Goal: Transaction & Acquisition: Purchase product/service

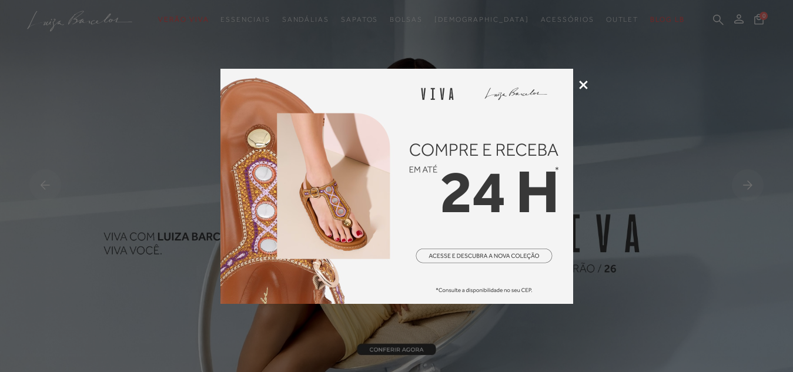
click at [582, 84] on icon at bounding box center [583, 85] width 9 height 9
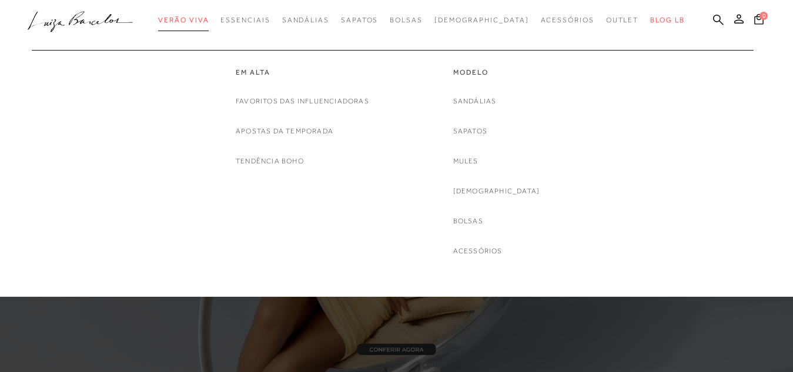
click at [208, 22] on span "Verão Viva" at bounding box center [183, 20] width 51 height 8
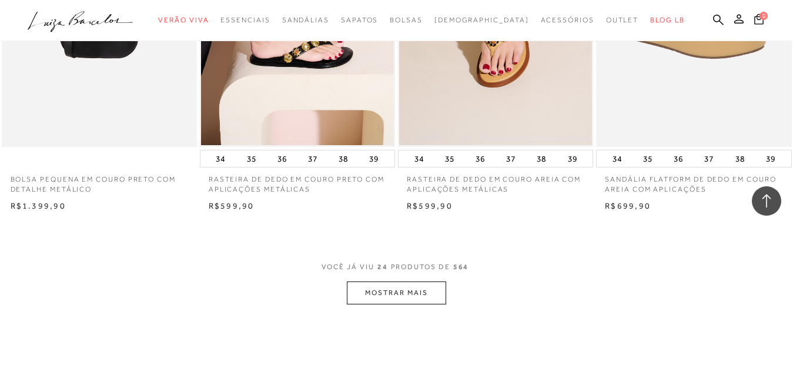
scroll to position [2117, 0]
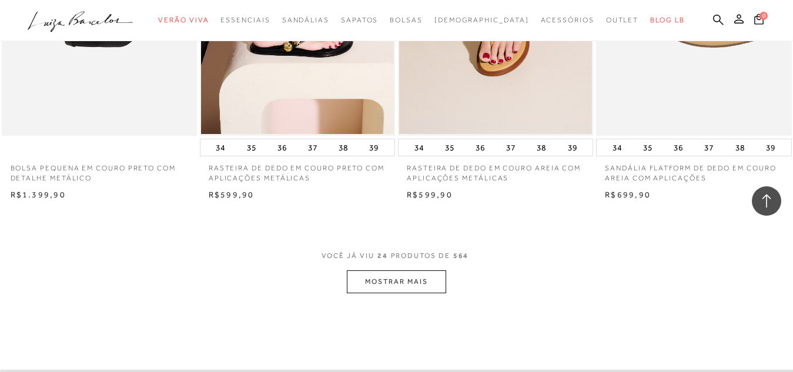
click at [399, 285] on button "MOSTRAR MAIS" at bounding box center [396, 282] width 99 height 23
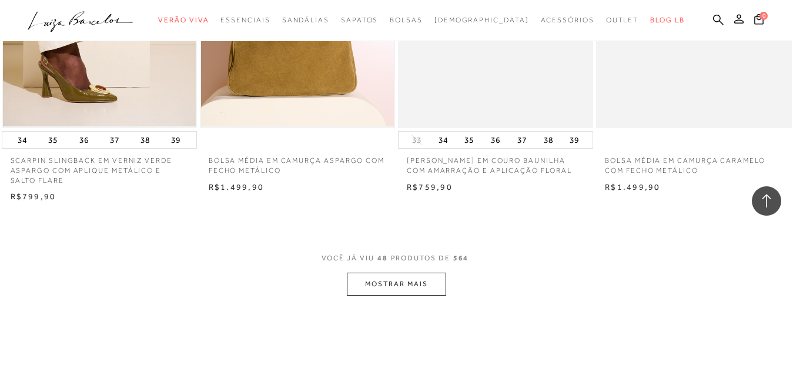
scroll to position [4411, 0]
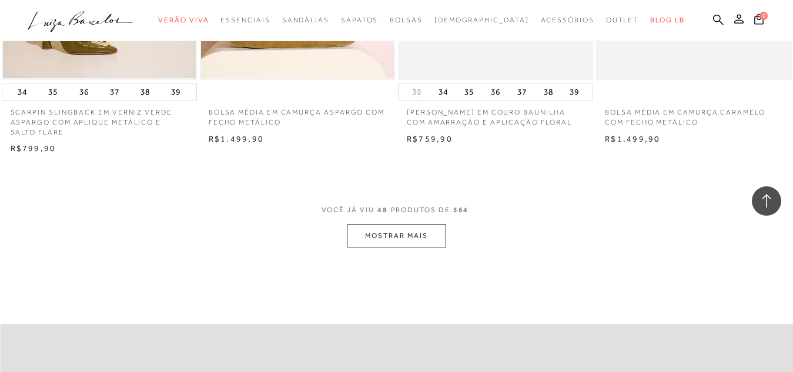
click at [407, 235] on button "MOSTRAR MAIS" at bounding box center [396, 236] width 99 height 23
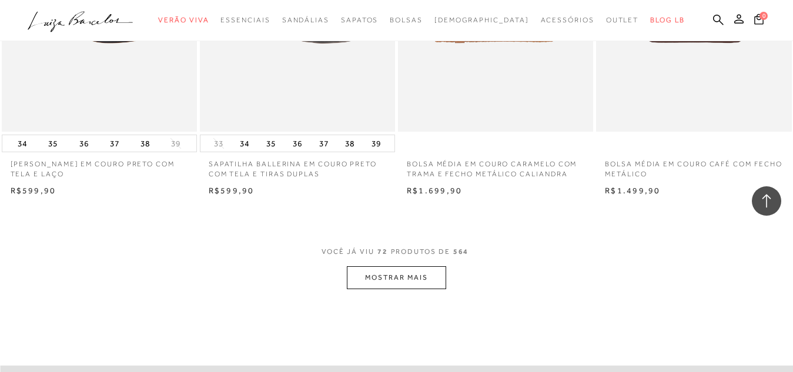
scroll to position [6647, 0]
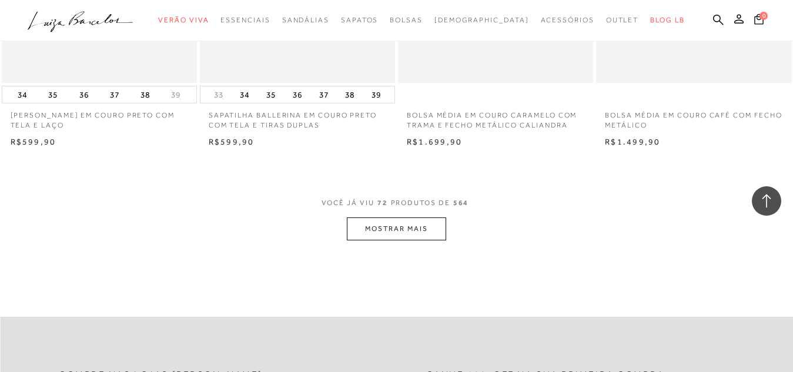
click at [411, 234] on button "MOSTRAR MAIS" at bounding box center [396, 229] width 99 height 23
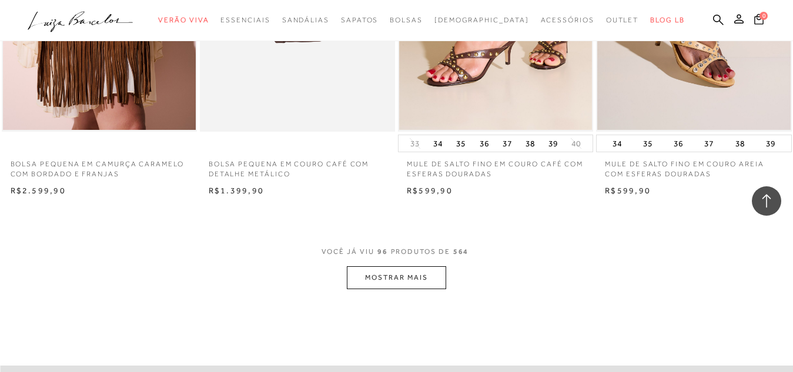
scroll to position [8941, 0]
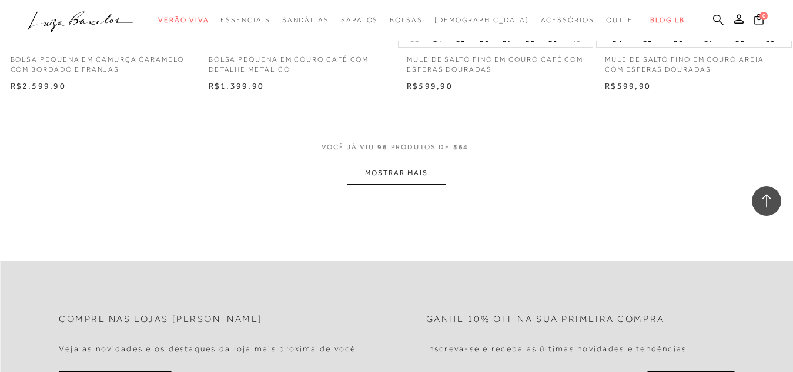
click at [415, 166] on button "MOSTRAR MAIS" at bounding box center [396, 173] width 99 height 23
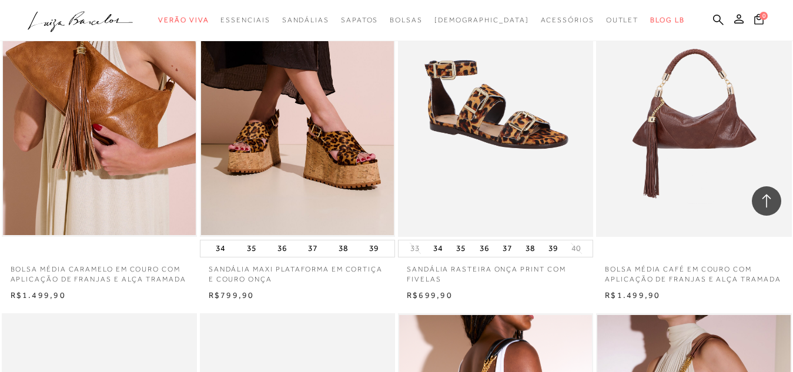
scroll to position [10587, 0]
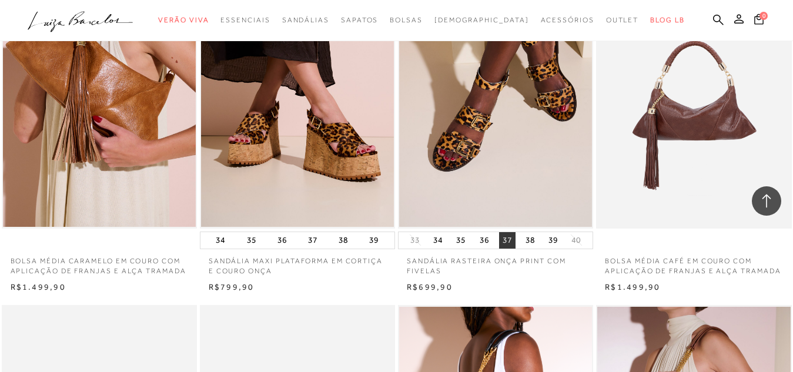
click at [511, 238] on button "37" at bounding box center [507, 240] width 16 height 16
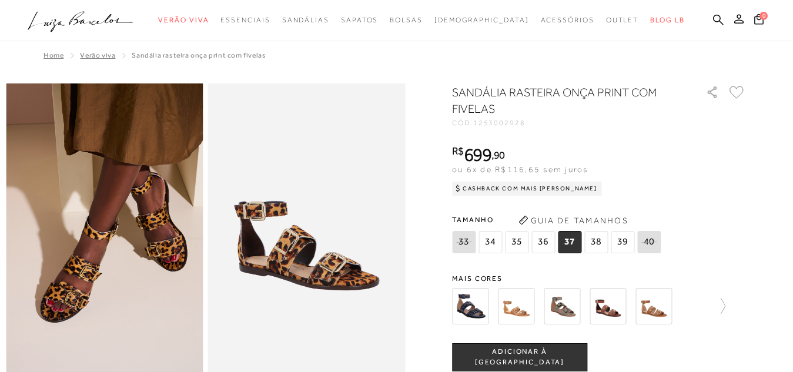
click at [525, 360] on span "ADICIONAR À SACOLA" at bounding box center [520, 357] width 134 height 21
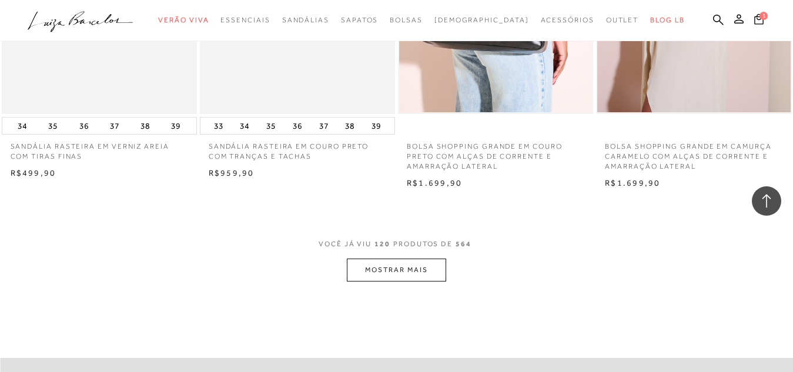
scroll to position [11136, 0]
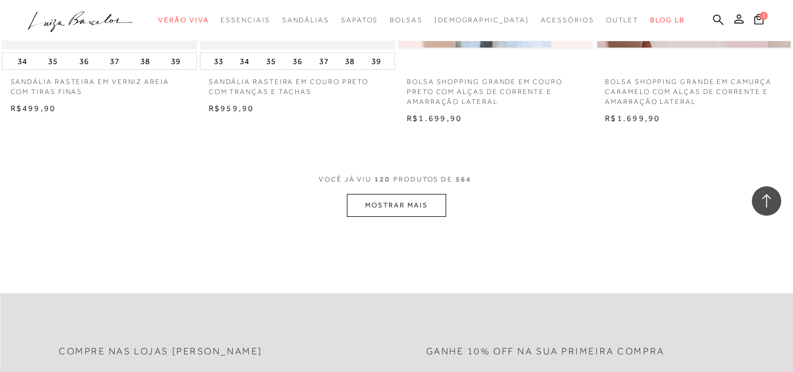
click at [411, 202] on button "MOSTRAR MAIS" at bounding box center [396, 205] width 99 height 23
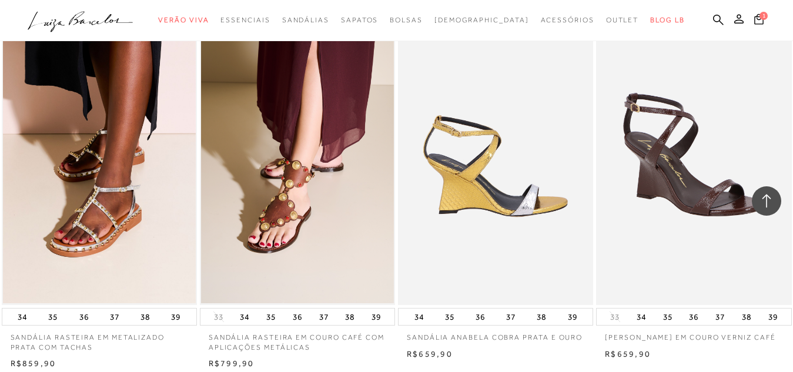
scroll to position [12019, 0]
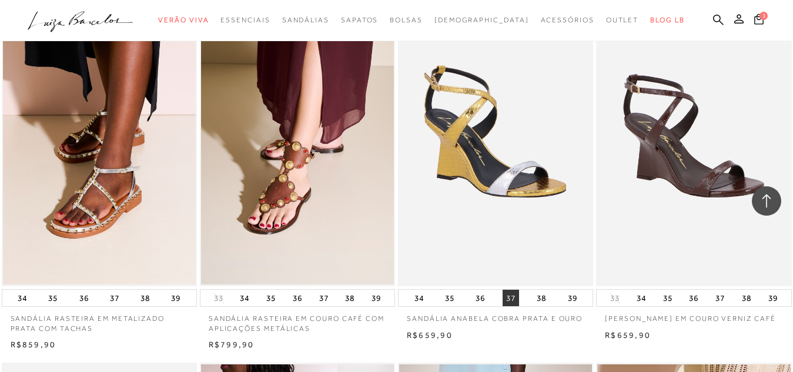
click at [509, 294] on button "37" at bounding box center [511, 298] width 16 height 16
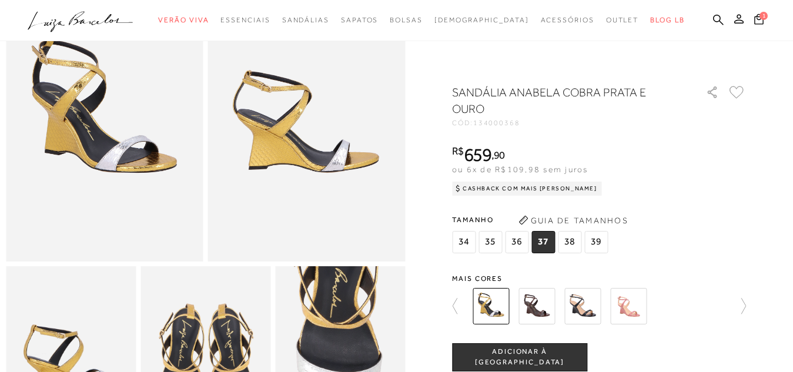
scroll to position [235, 0]
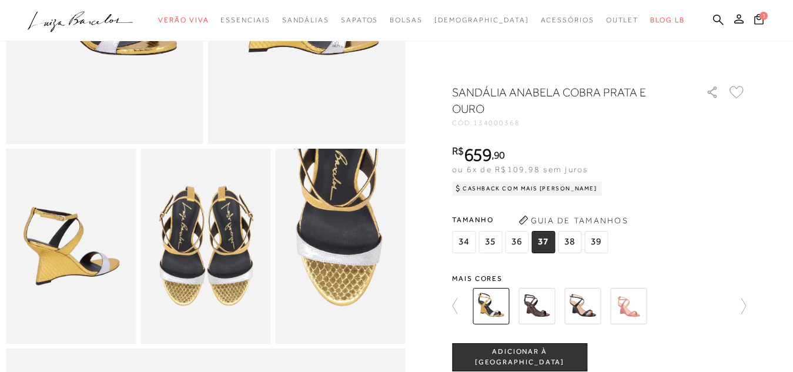
click at [522, 360] on span "ADICIONAR À SACOLA" at bounding box center [520, 357] width 134 height 21
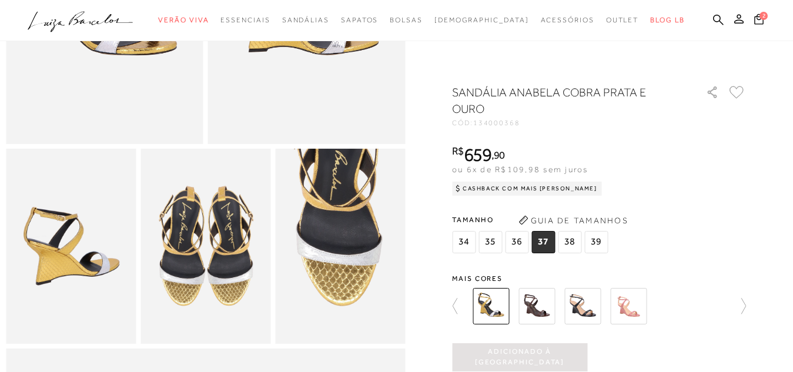
scroll to position [0, 0]
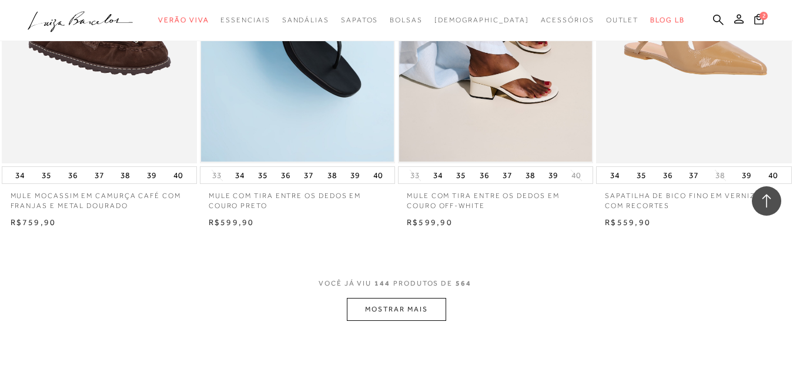
scroll to position [13430, 0]
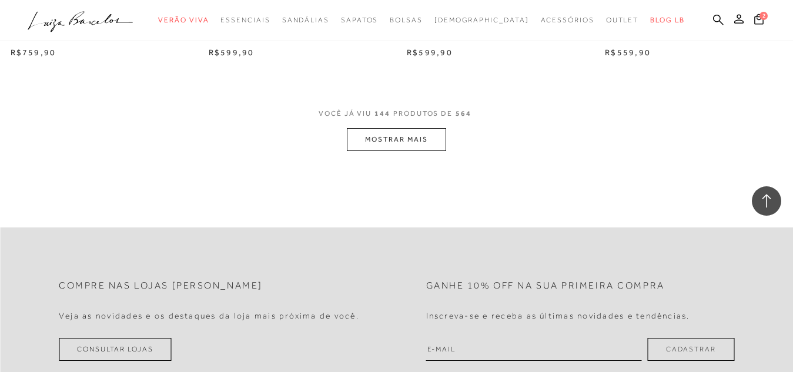
click at [370, 140] on button "MOSTRAR MAIS" at bounding box center [396, 139] width 99 height 23
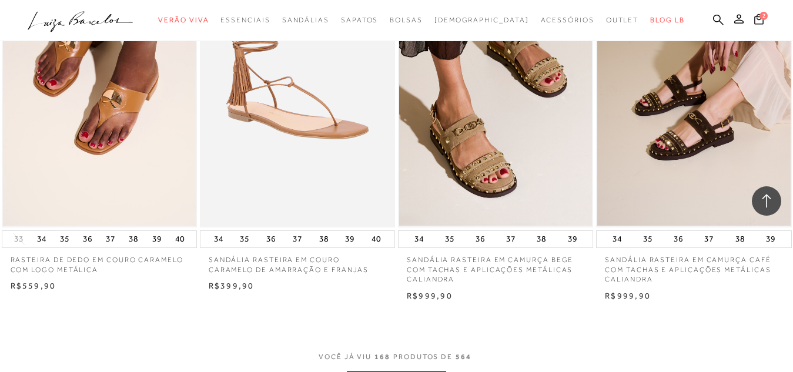
scroll to position [15607, 0]
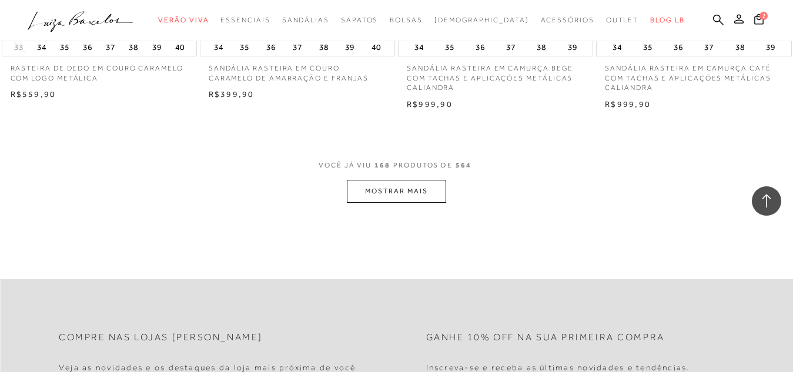
click at [395, 188] on button "MOSTRAR MAIS" at bounding box center [396, 191] width 99 height 23
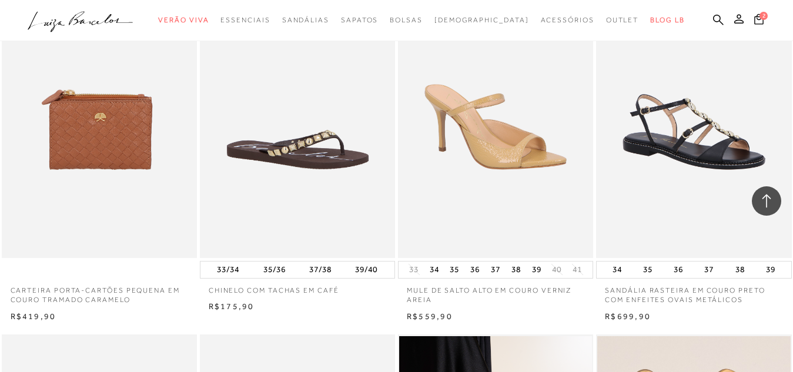
scroll to position [17077, 0]
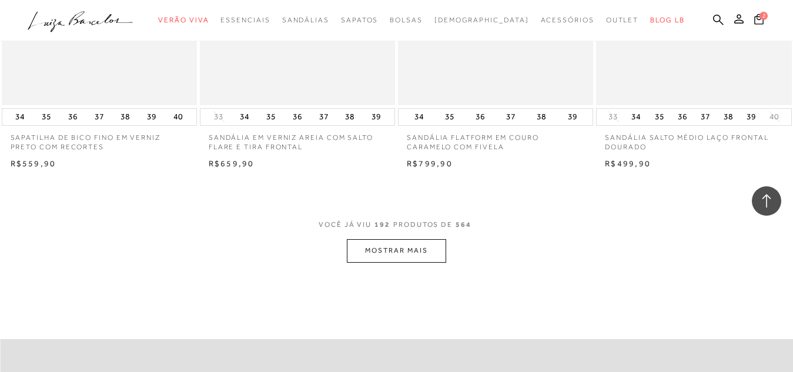
scroll to position [17783, 0]
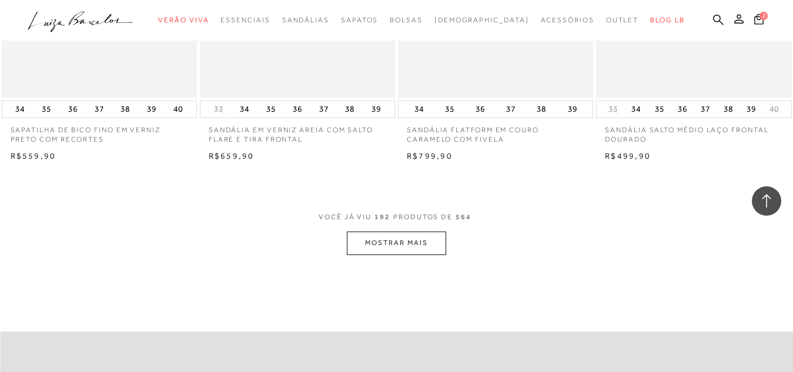
click at [391, 238] on button "MOSTRAR MAIS" at bounding box center [396, 243] width 99 height 23
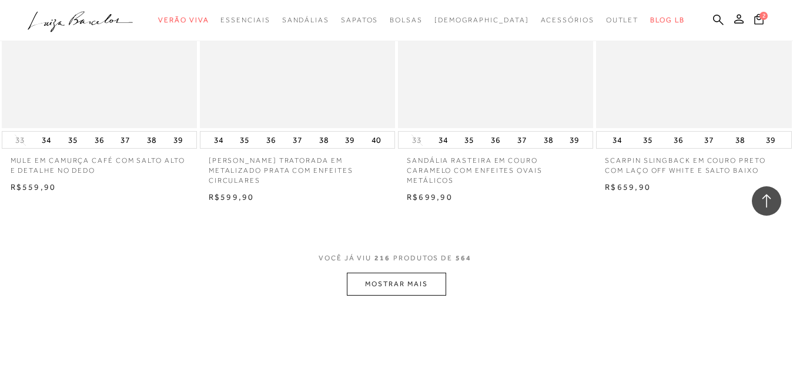
scroll to position [20136, 0]
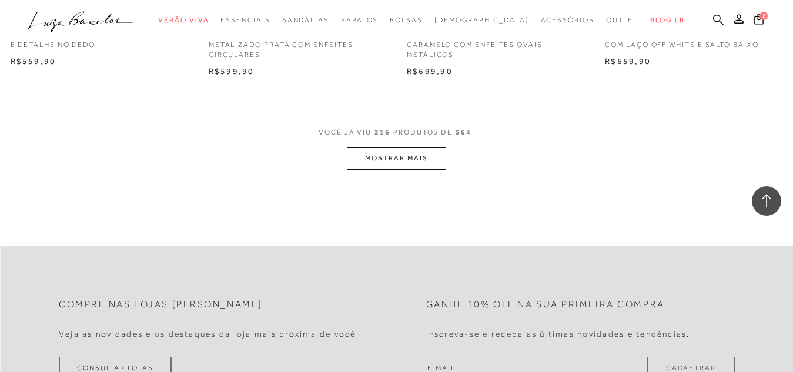
click at [401, 152] on button "MOSTRAR MAIS" at bounding box center [396, 158] width 99 height 23
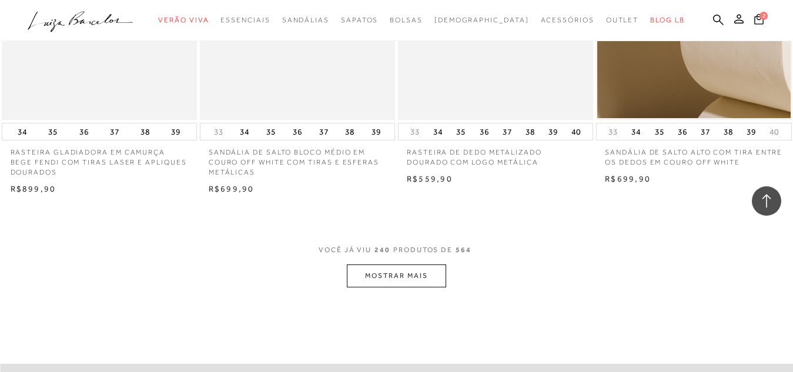
scroll to position [22253, 0]
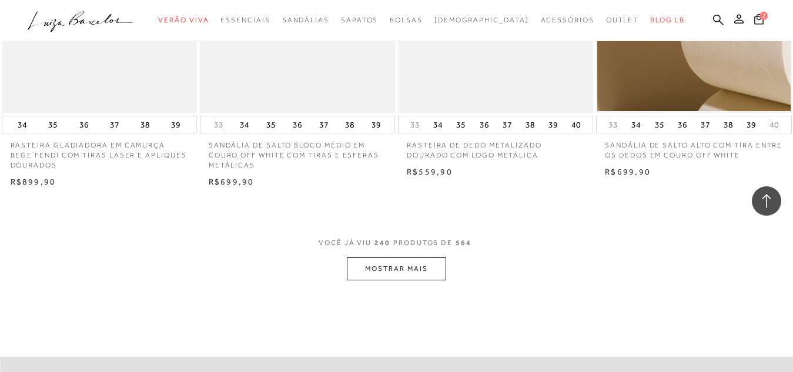
click at [370, 265] on button "MOSTRAR MAIS" at bounding box center [396, 269] width 99 height 23
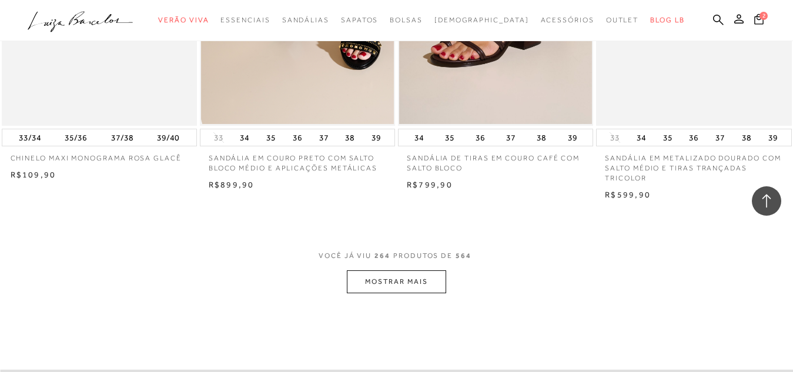
scroll to position [24606, 0]
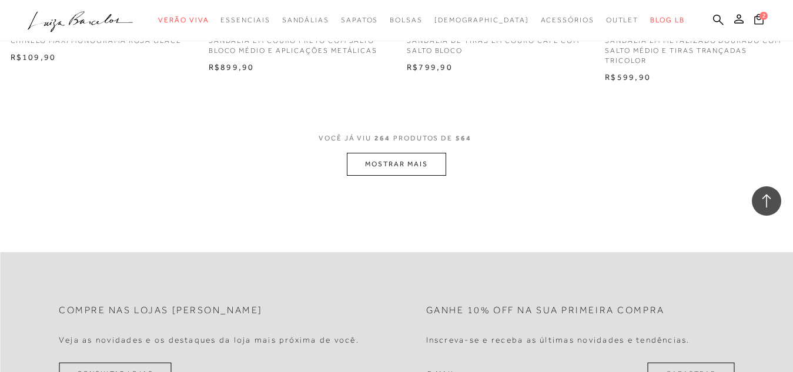
click at [389, 153] on button "MOSTRAR MAIS" at bounding box center [396, 164] width 99 height 23
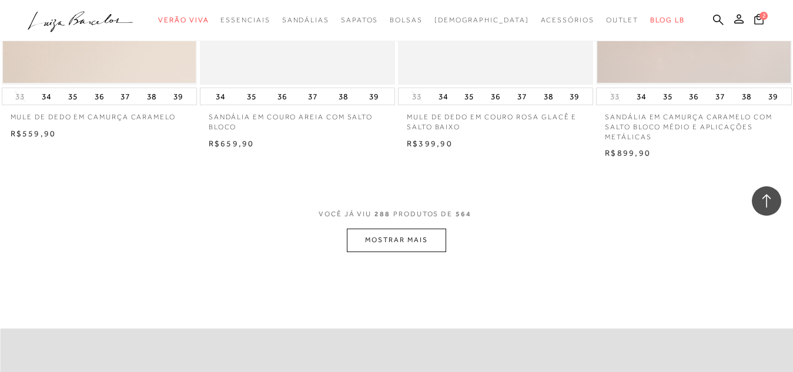
scroll to position [26782, 0]
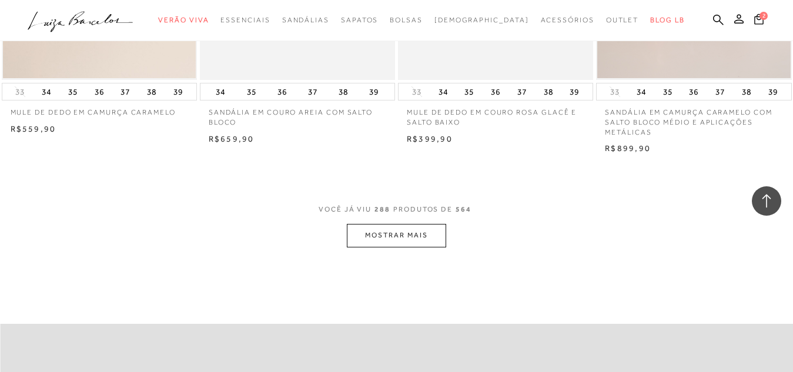
click at [390, 232] on button "MOSTRAR MAIS" at bounding box center [396, 235] width 99 height 23
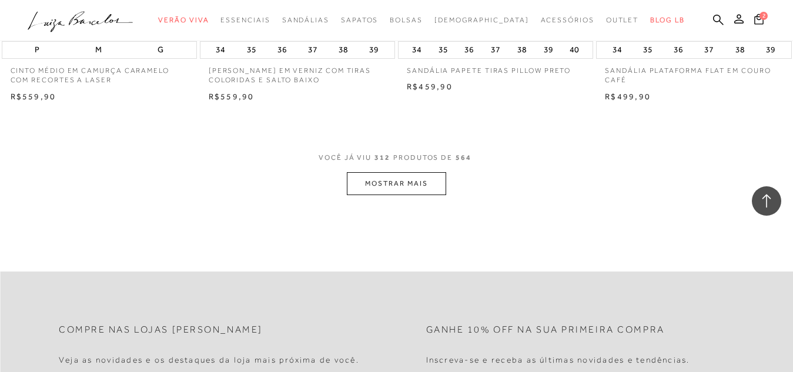
scroll to position [29135, 0]
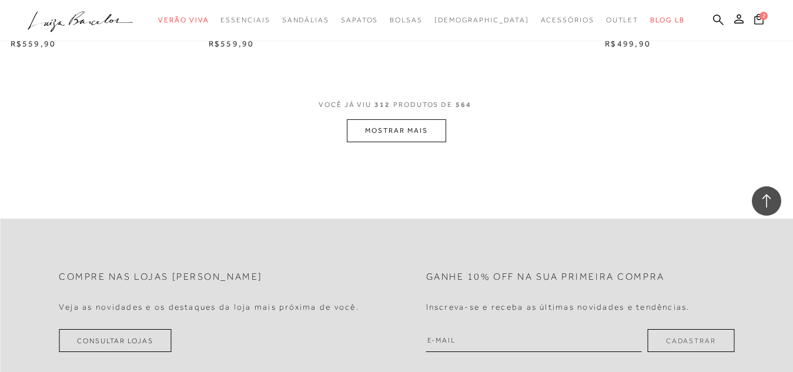
click at [396, 126] on button "MOSTRAR MAIS" at bounding box center [396, 130] width 99 height 23
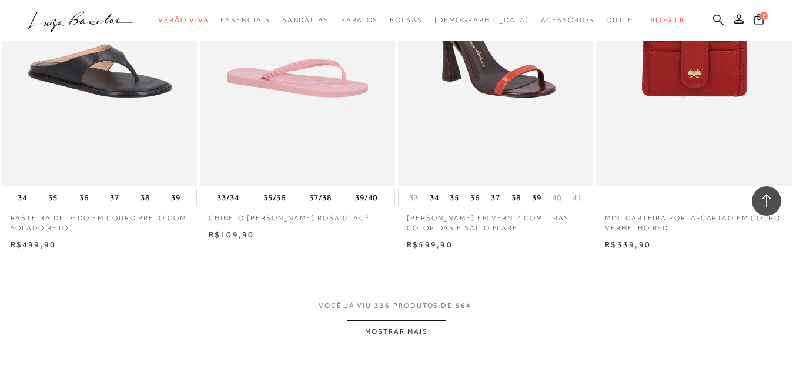
scroll to position [31311, 0]
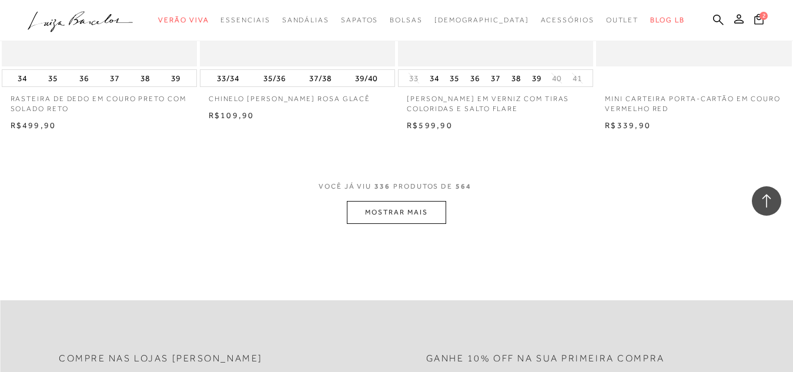
click at [380, 204] on button "MOSTRAR MAIS" at bounding box center [396, 212] width 99 height 23
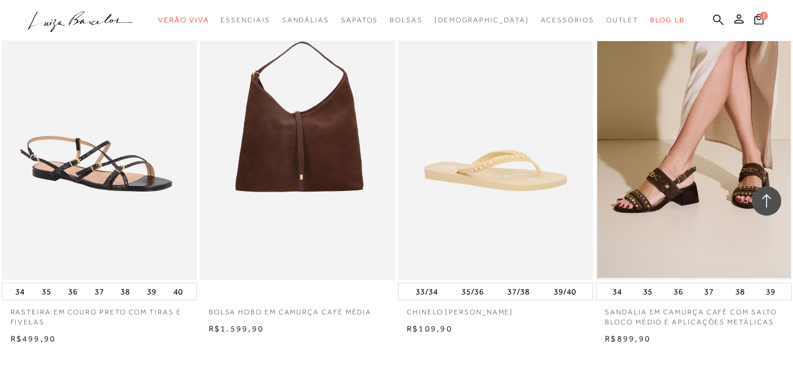
scroll to position [33520, 0]
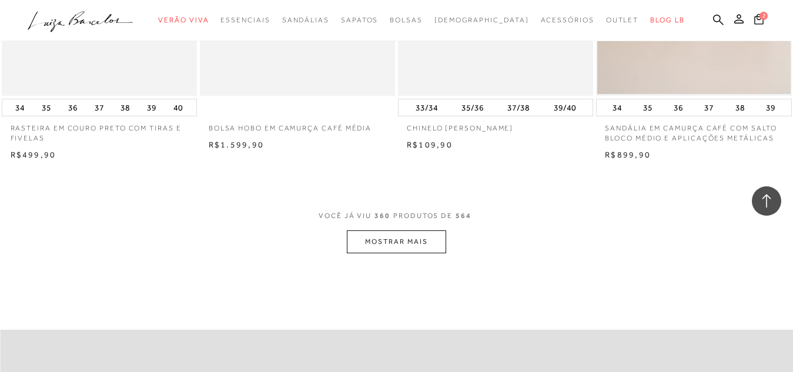
click at [396, 232] on button "MOSTRAR MAIS" at bounding box center [396, 242] width 99 height 23
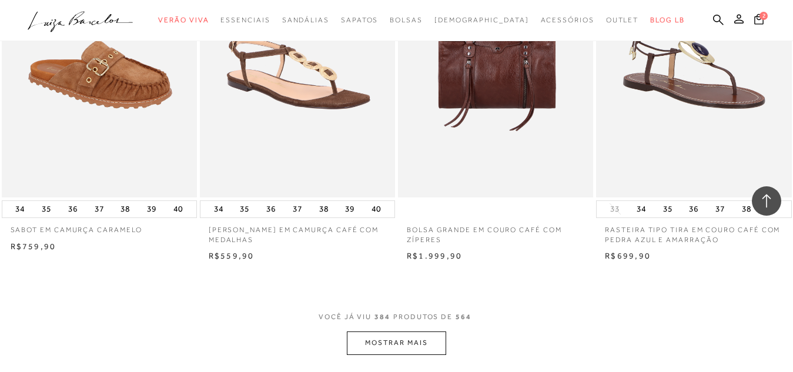
scroll to position [35760, 0]
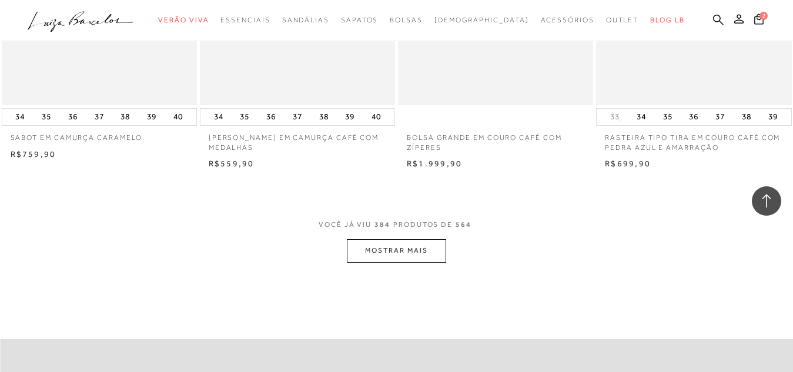
click at [396, 239] on button "MOSTRAR MAIS" at bounding box center [396, 250] width 99 height 23
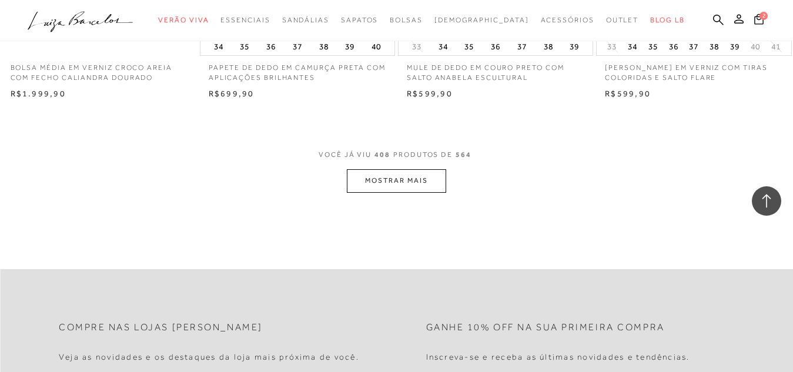
scroll to position [38088, 0]
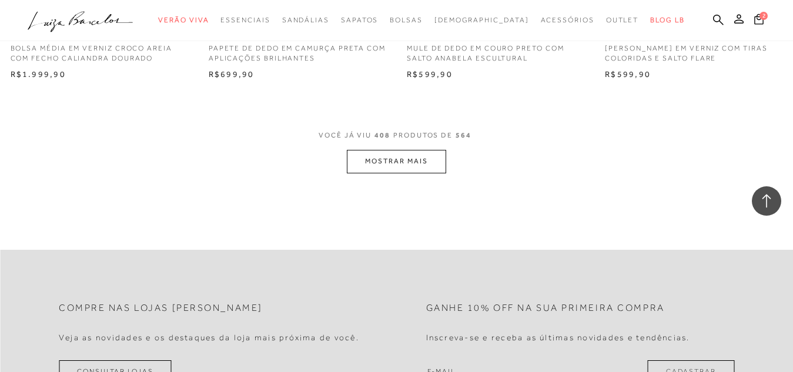
click at [403, 150] on button "MOSTRAR MAIS" at bounding box center [396, 161] width 99 height 23
